Goal: Task Accomplishment & Management: Manage account settings

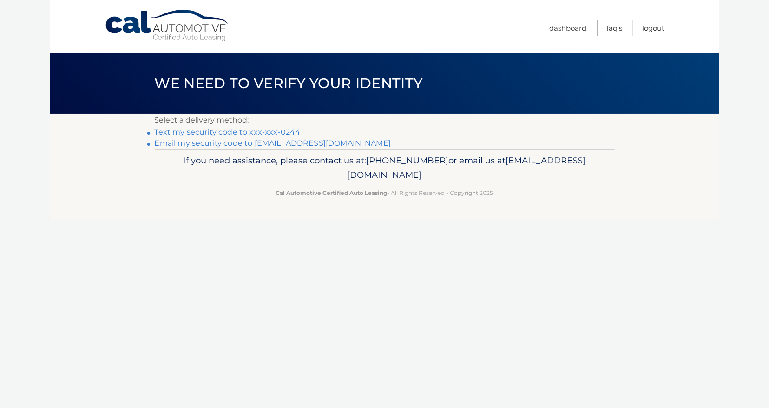
click at [200, 133] on link "Text my security code to xxx-xxx-0244" at bounding box center [228, 132] width 146 height 9
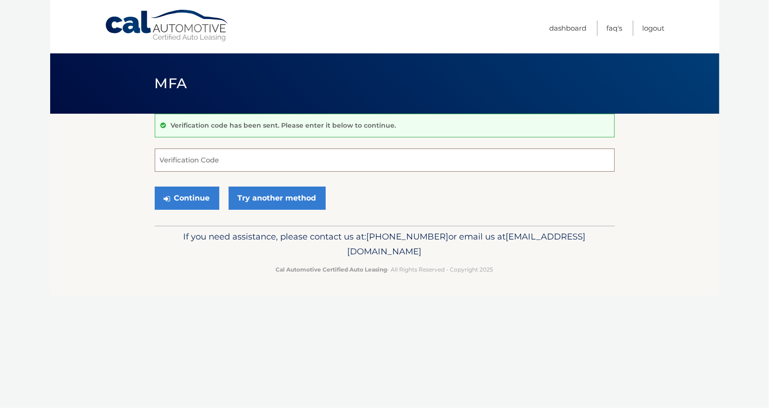
click at [163, 157] on input "Verification Code" at bounding box center [385, 160] width 460 height 23
type input "538065"
click at [190, 200] on button "Continue" at bounding box center [187, 198] width 65 height 23
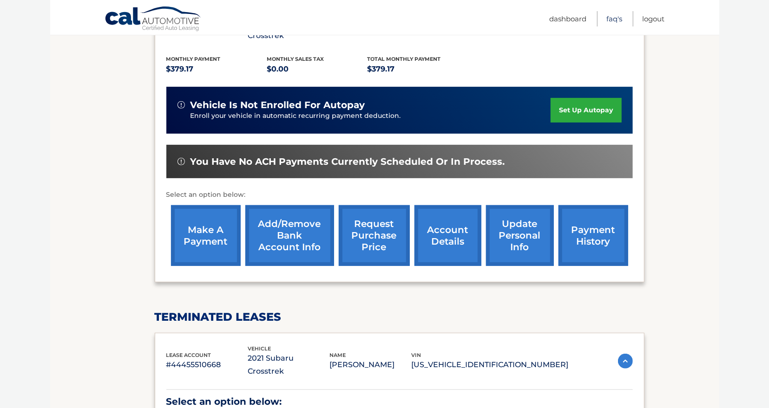
scroll to position [340, 0]
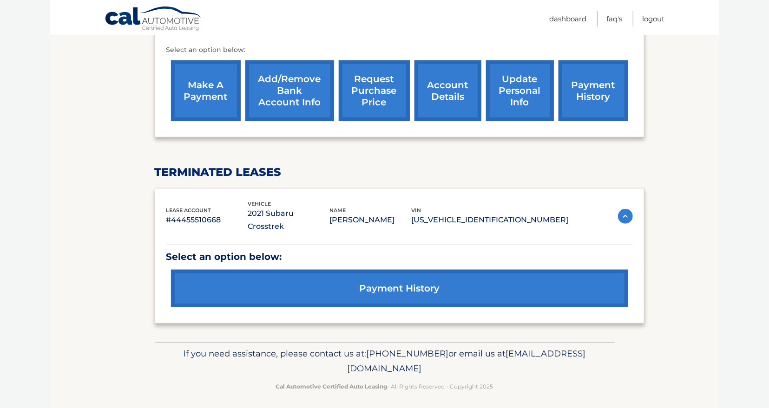
click at [495, 84] on link "update personal info" at bounding box center [520, 90] width 68 height 61
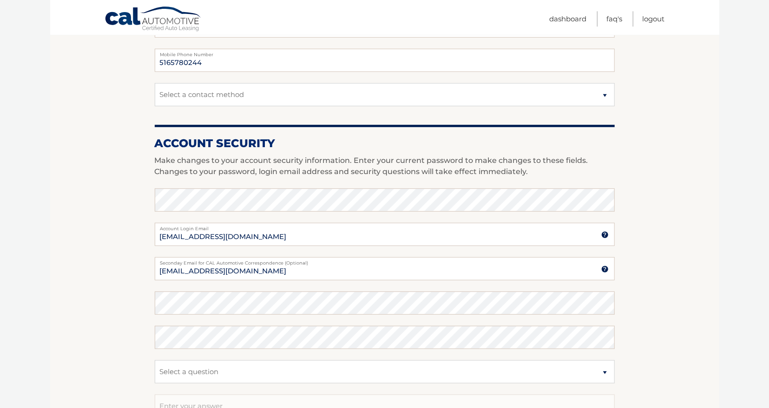
scroll to position [290, 0]
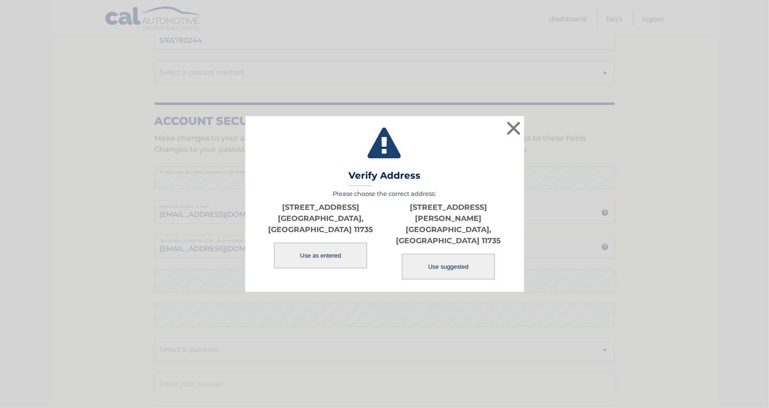
click at [453, 254] on button "Use suggested" at bounding box center [448, 267] width 93 height 26
type input "[STREET_ADDRESS][PERSON_NAME]"
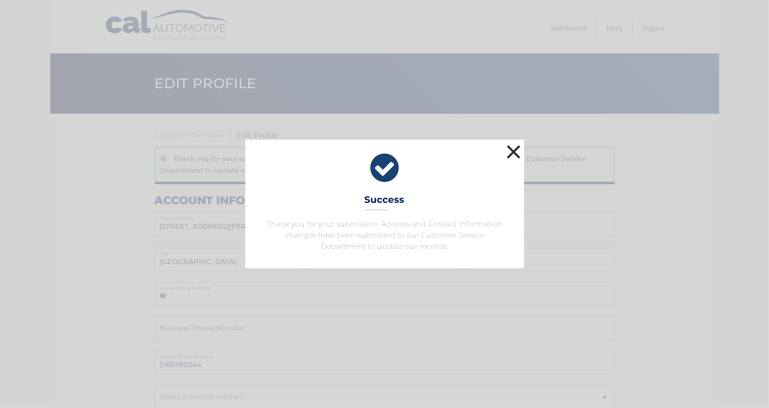
click at [506, 150] on button "×" at bounding box center [513, 152] width 19 height 19
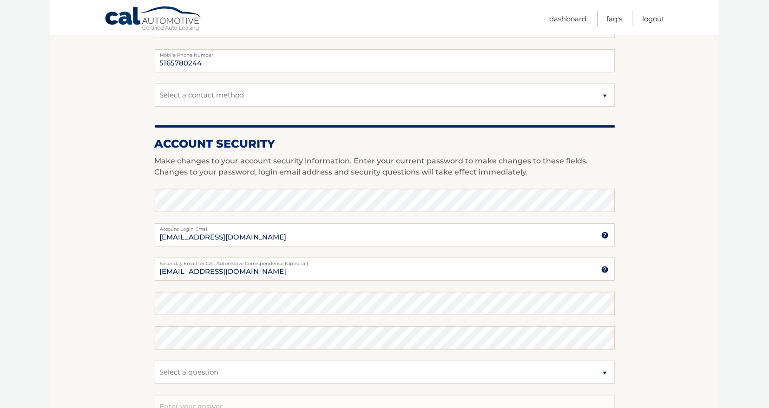
scroll to position [338, 0]
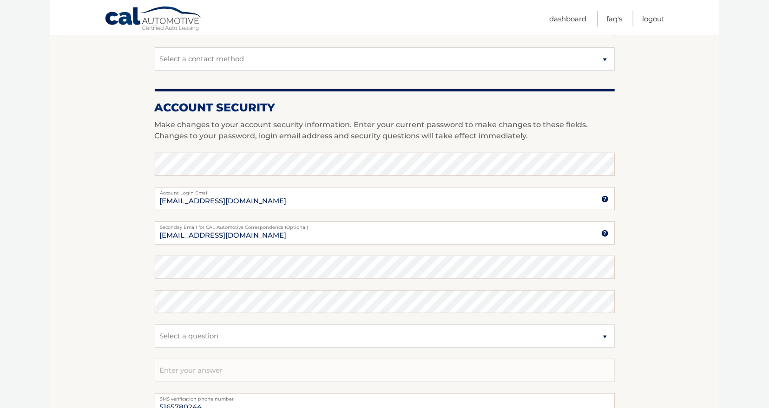
click at [605, 197] on img at bounding box center [604, 199] width 7 height 7
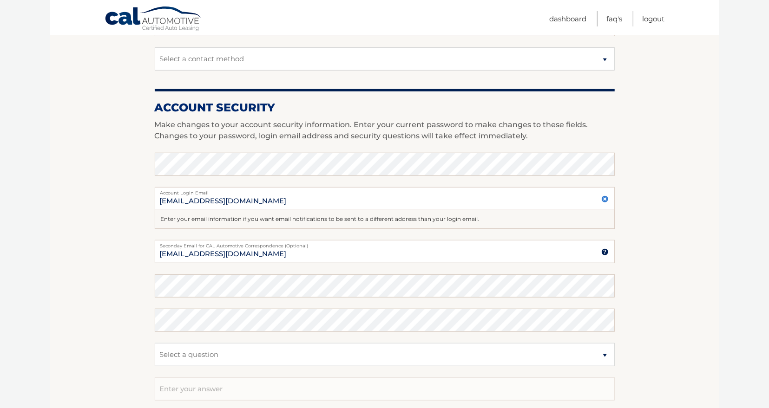
click at [605, 197] on img at bounding box center [604, 199] width 7 height 7
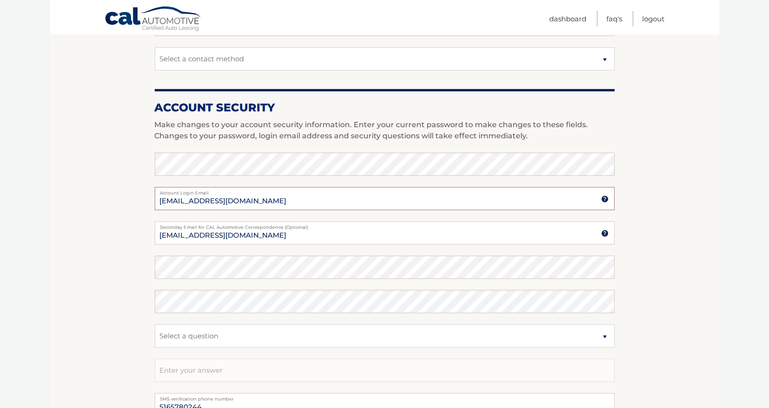
drag, startPoint x: 255, startPoint y: 200, endPoint x: 242, endPoint y: 202, distance: 13.2
click at [242, 202] on input "[EMAIL_ADDRESS][DOMAIN_NAME]" at bounding box center [385, 198] width 460 height 23
type input "a"
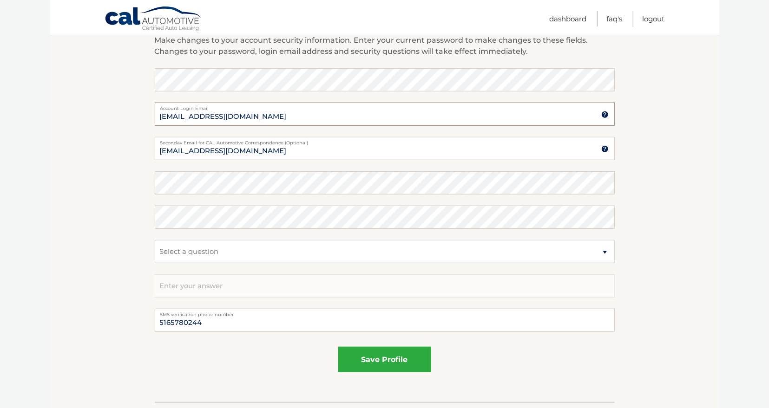
scroll to position [435, 0]
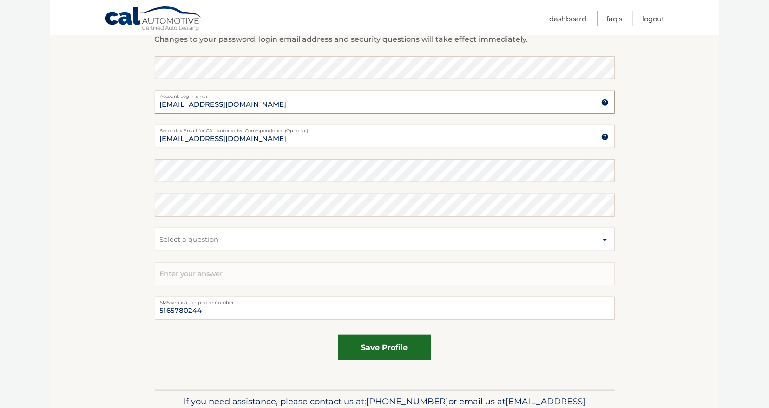
type input "[EMAIL_ADDRESS][DOMAIN_NAME]"
click at [349, 345] on button "save profile" at bounding box center [384, 348] width 93 height 26
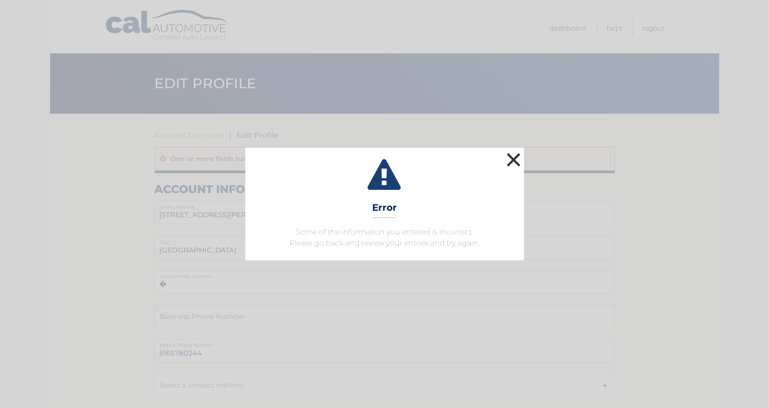
click at [510, 158] on button "×" at bounding box center [513, 159] width 19 height 19
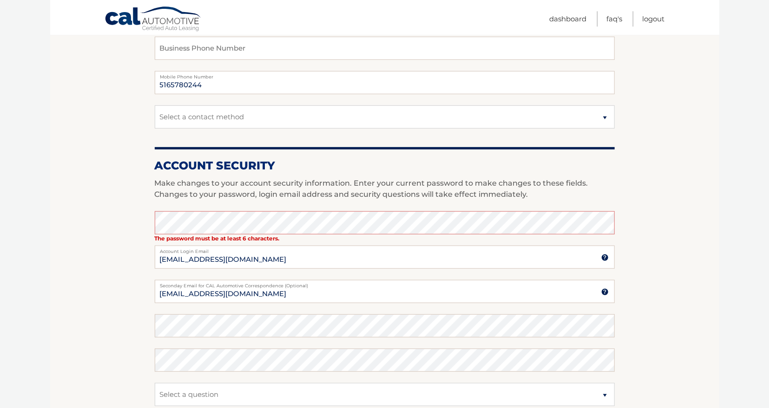
scroll to position [290, 0]
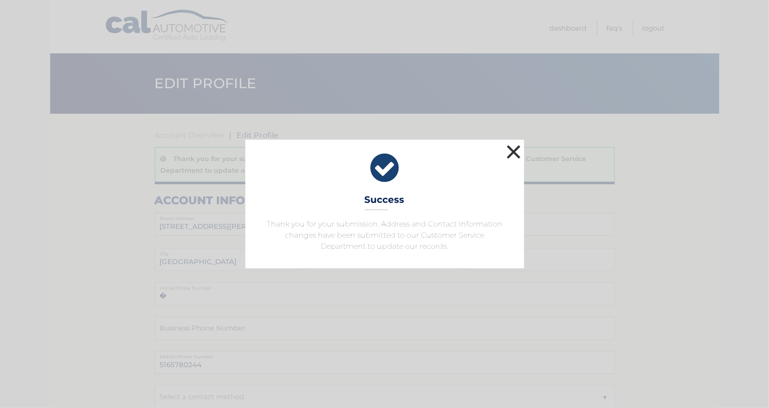
click at [512, 150] on button "×" at bounding box center [513, 152] width 19 height 19
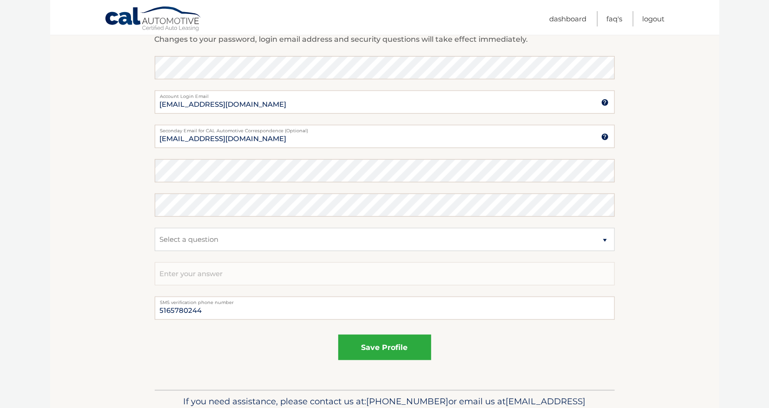
scroll to position [290, 0]
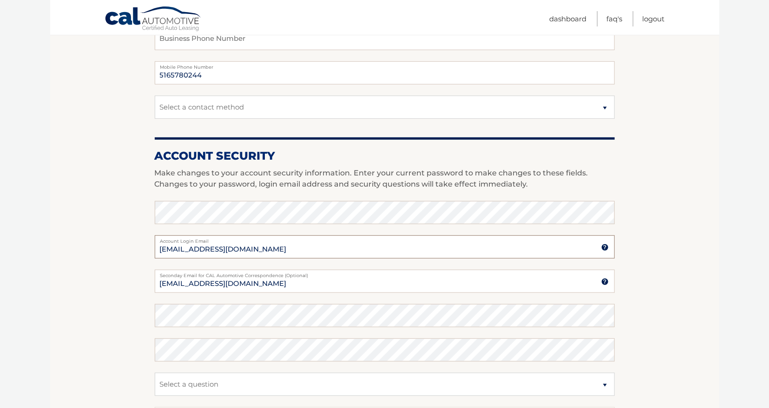
drag, startPoint x: 252, startPoint y: 249, endPoint x: 148, endPoint y: 243, distance: 104.7
click at [148, 243] on section "Account Overview | Edit Profile Thank you for your submission. Address and Cont…" at bounding box center [384, 179] width 669 height 711
drag, startPoint x: 252, startPoint y: 252, endPoint x: 101, endPoint y: 245, distance: 151.1
click at [155, 245] on input "[EMAIL_ADDRESS][DOMAIN_NAME]" at bounding box center [385, 246] width 460 height 23
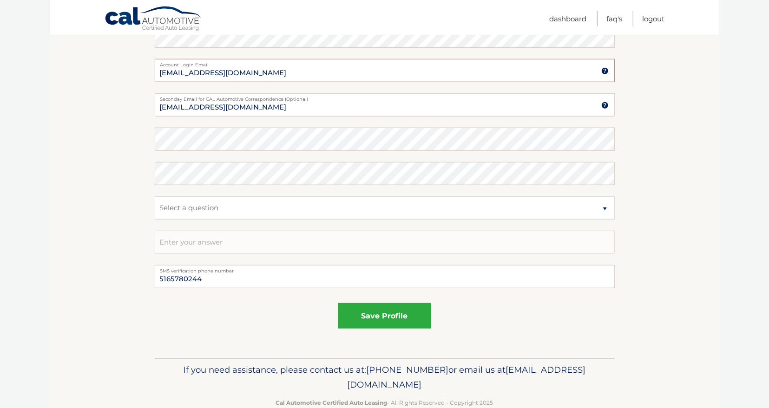
scroll to position [483, 0]
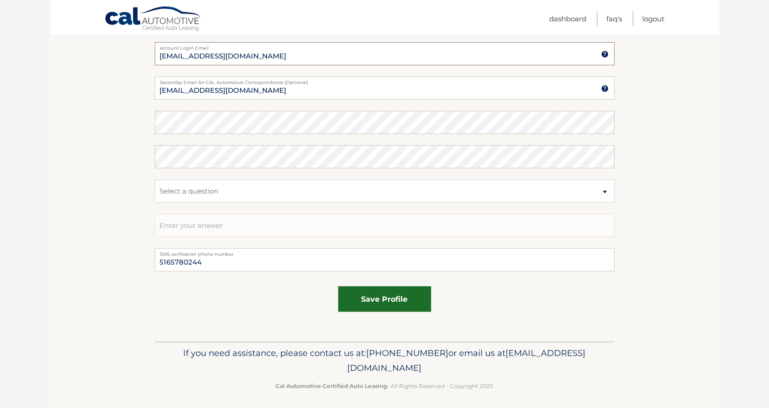
type input "[EMAIL_ADDRESS][DOMAIN_NAME]"
click at [379, 298] on button "save profile" at bounding box center [384, 300] width 93 height 26
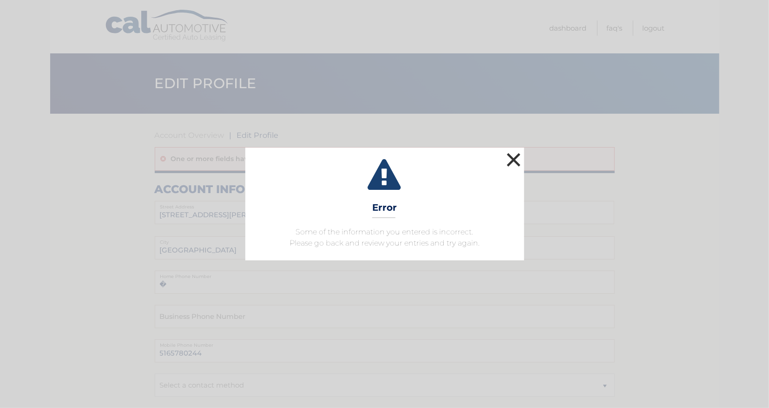
click at [515, 160] on button "×" at bounding box center [513, 159] width 19 height 19
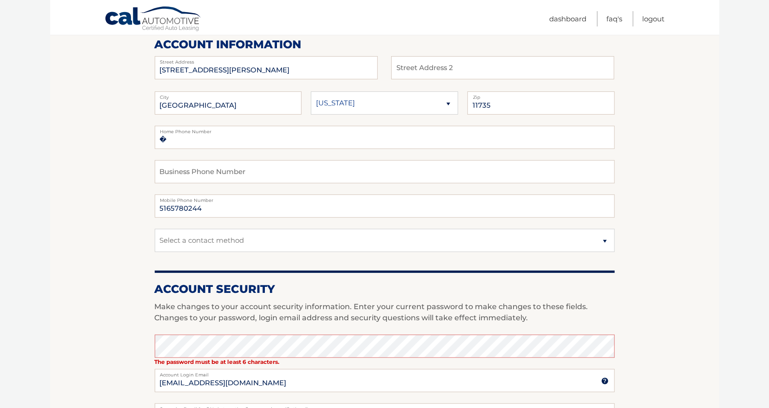
scroll to position [386, 0]
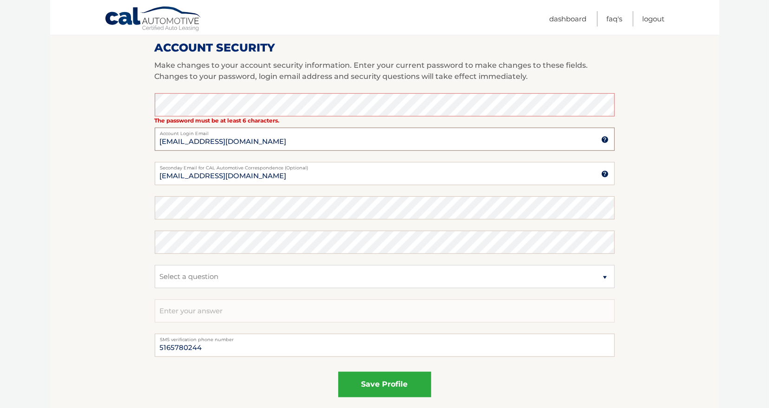
drag, startPoint x: 252, startPoint y: 141, endPoint x: 135, endPoint y: 132, distance: 117.3
click at [136, 132] on section "Account Overview | Edit Profile One or more fields have an error. account infor…" at bounding box center [384, 77] width 669 height 700
type input "a"
type input "asgenerals2@outlook.com"
click at [379, 383] on button "save profile" at bounding box center [384, 385] width 93 height 26
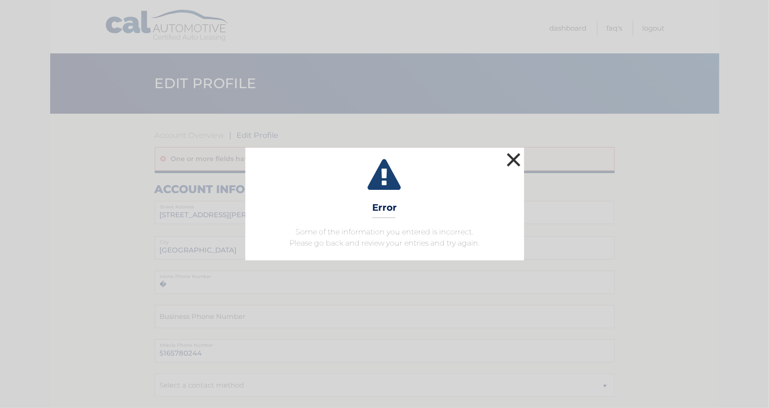
click at [516, 160] on button "×" at bounding box center [513, 159] width 19 height 19
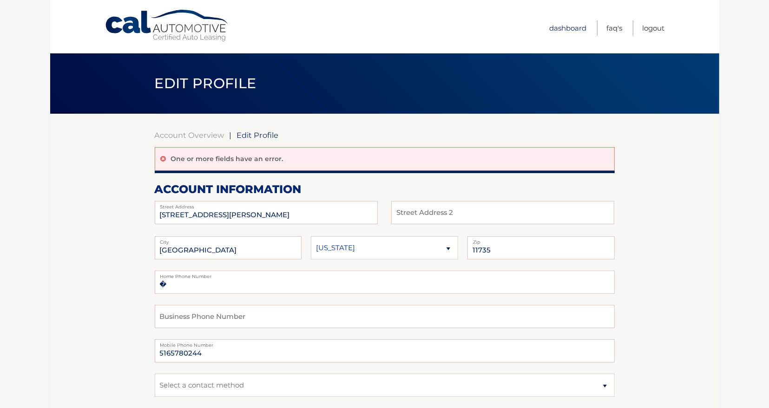
click at [569, 26] on link "Dashboard" at bounding box center [567, 27] width 37 height 15
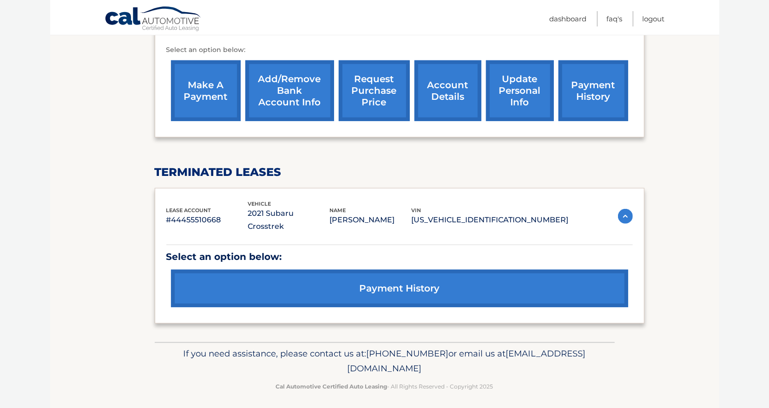
scroll to position [147, 0]
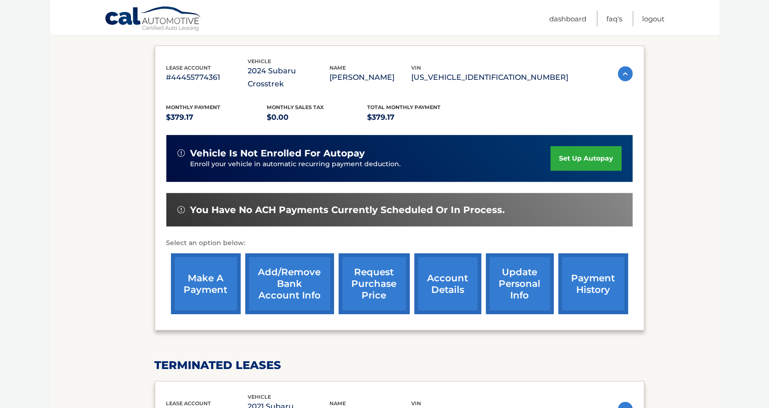
click at [216, 280] on link "make a payment" at bounding box center [206, 284] width 70 height 61
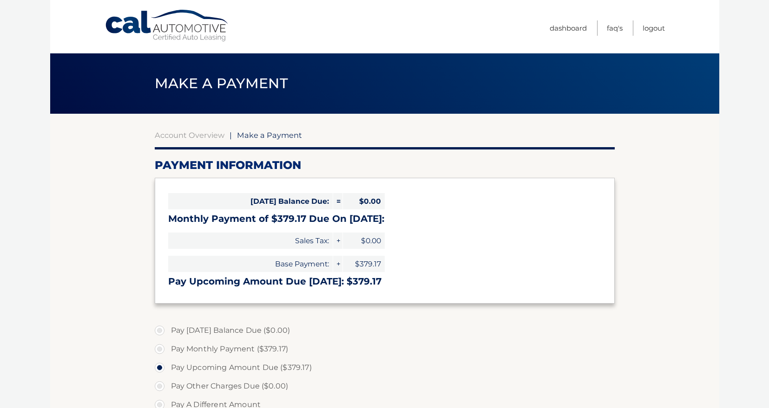
select select "YjBjYTM4MDItYTJlMi00NTk4LTk2YWUtNTkyNjAwOGYxMDBm"
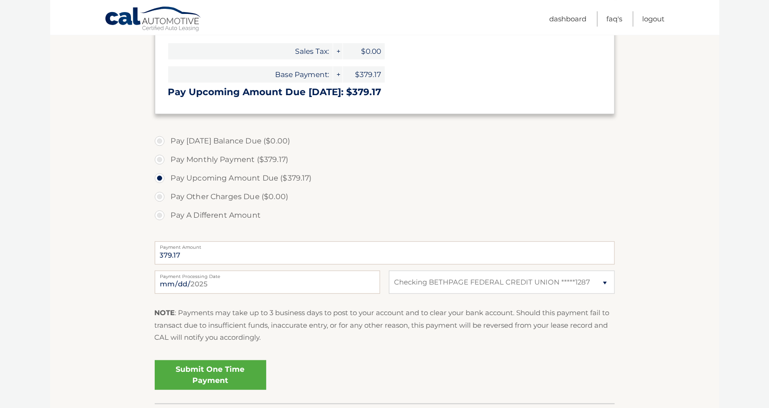
scroll to position [193, 0]
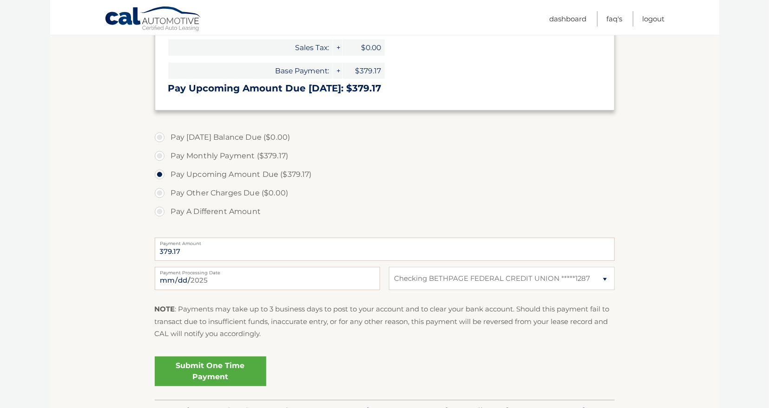
click at [208, 367] on link "Submit One Time Payment" at bounding box center [210, 372] width 111 height 30
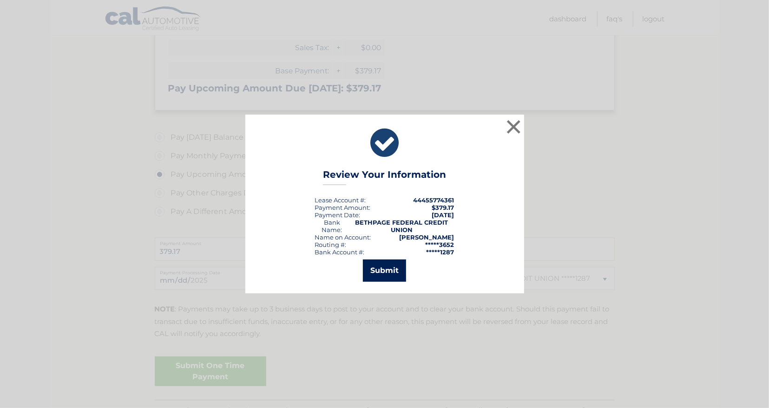
click at [381, 270] on button "Submit" at bounding box center [384, 271] width 43 height 22
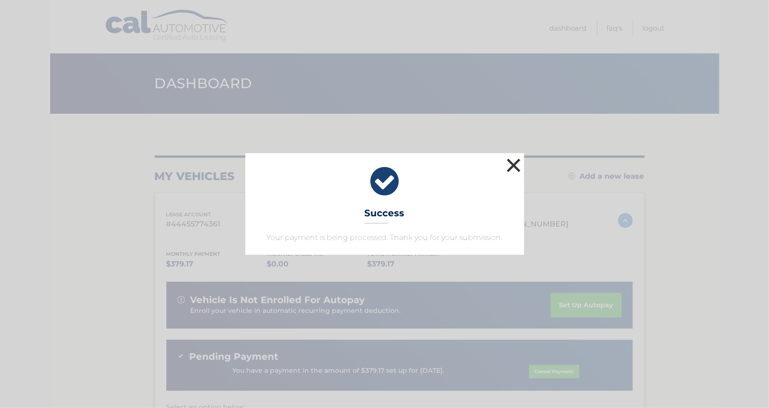
click at [513, 164] on button "×" at bounding box center [513, 165] width 19 height 19
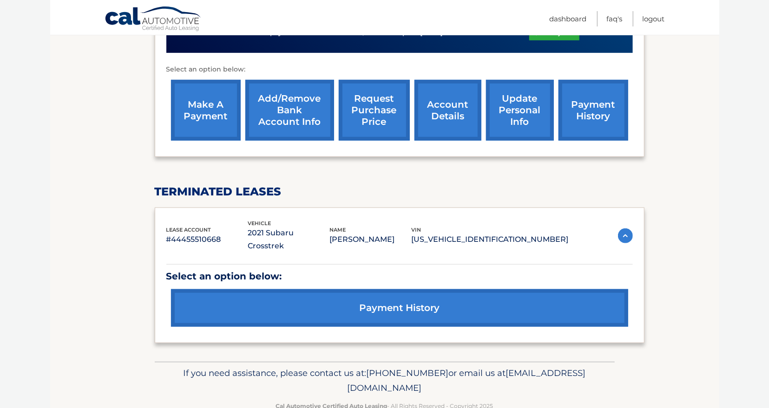
scroll to position [145, 0]
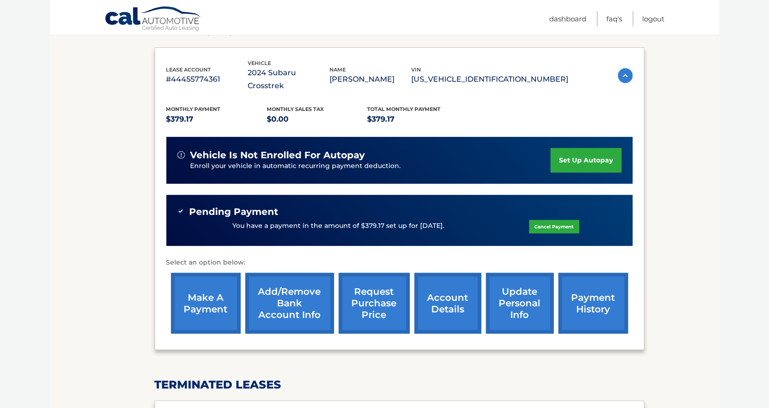
click at [502, 300] on link "update personal info" at bounding box center [520, 303] width 68 height 61
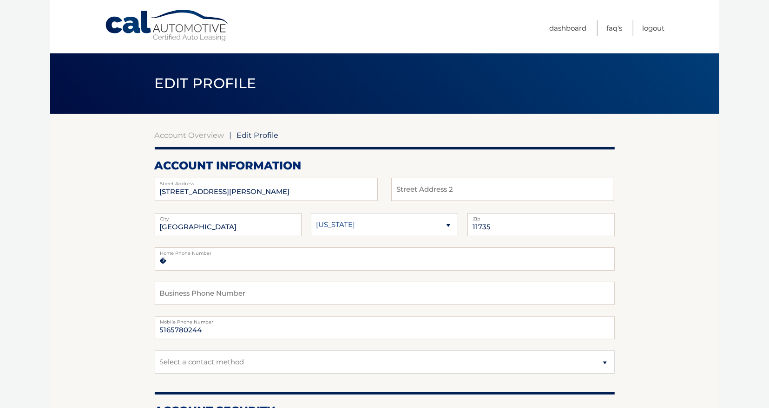
click at [249, 137] on span "Edit Profile" at bounding box center [258, 135] width 42 height 9
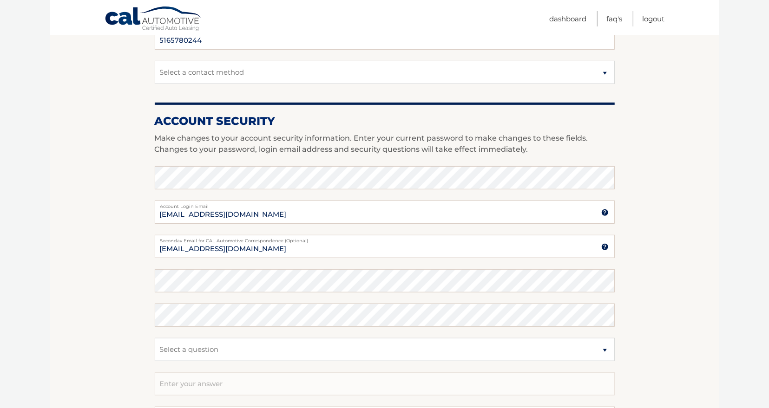
scroll to position [97, 0]
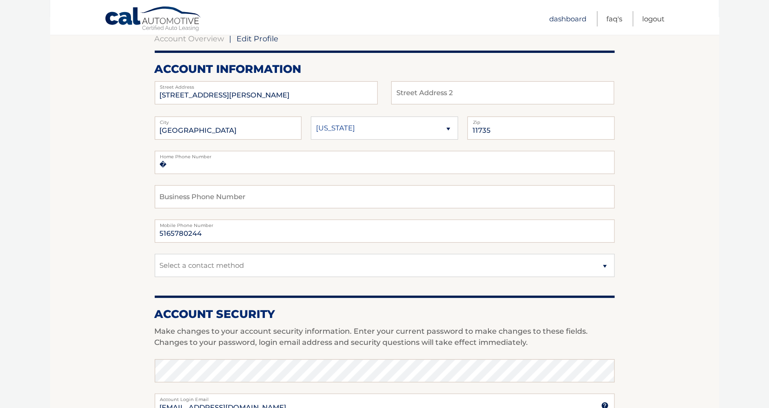
click at [560, 20] on link "Dashboard" at bounding box center [567, 18] width 37 height 15
click at [560, 16] on link "Dashboard" at bounding box center [567, 18] width 37 height 15
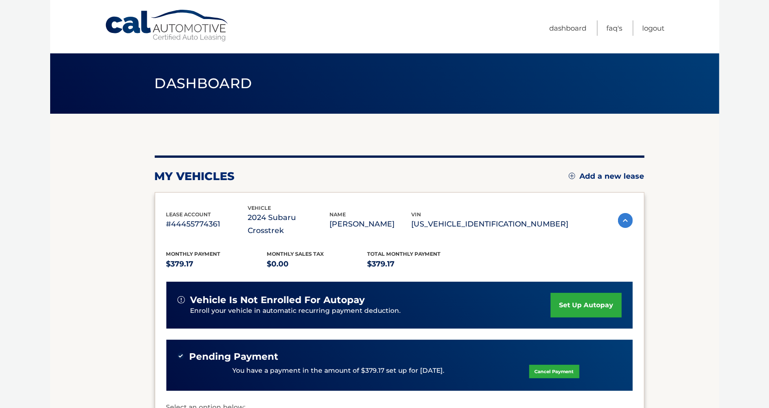
scroll to position [290, 0]
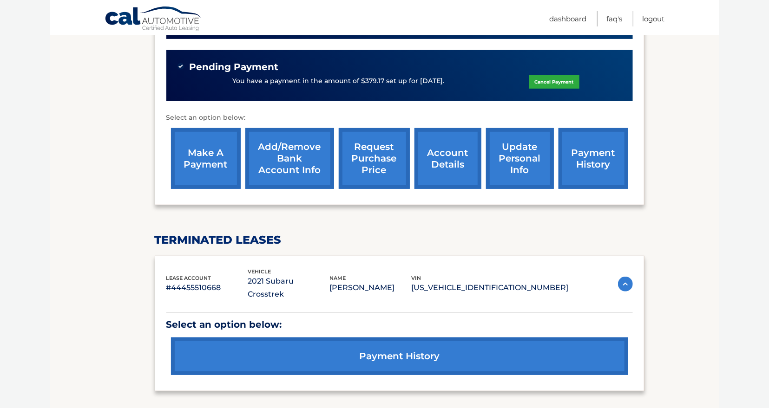
click at [490, 154] on link "update personal info" at bounding box center [520, 158] width 68 height 61
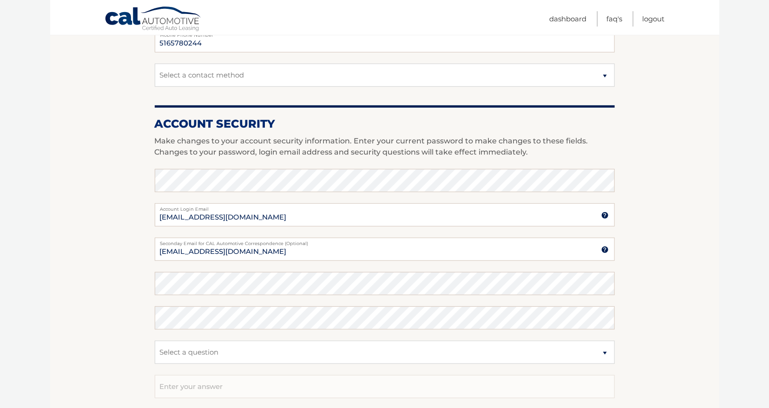
scroll to position [290, 0]
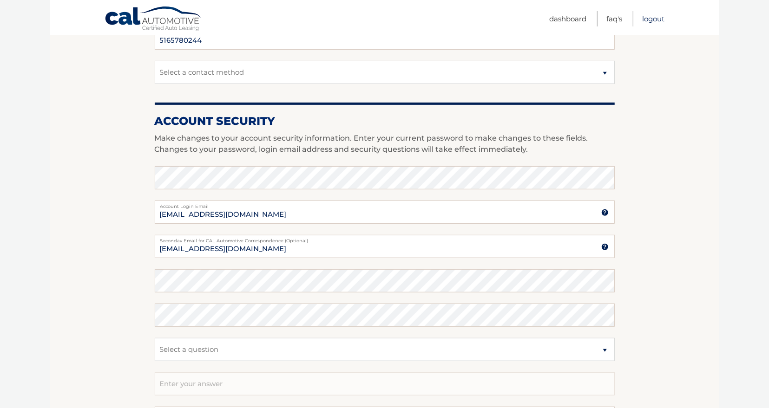
click at [652, 19] on link "Logout" at bounding box center [653, 18] width 22 height 15
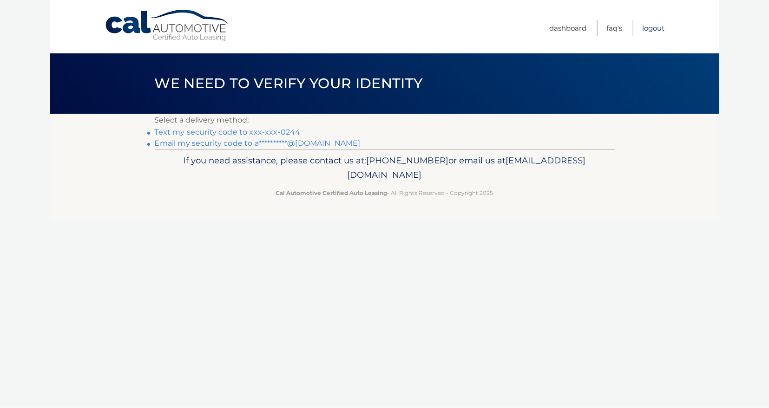
click at [651, 29] on link "Logout" at bounding box center [653, 27] width 22 height 15
